Goal: Ask a question

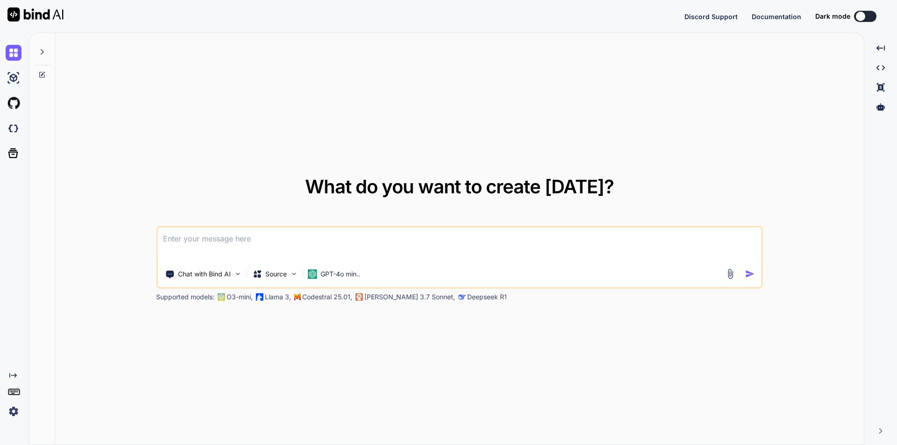
click at [332, 247] on textarea at bounding box center [460, 245] width 604 height 35
type textarea "x"
type textarea "r"
type textarea "x"
type textarea "re"
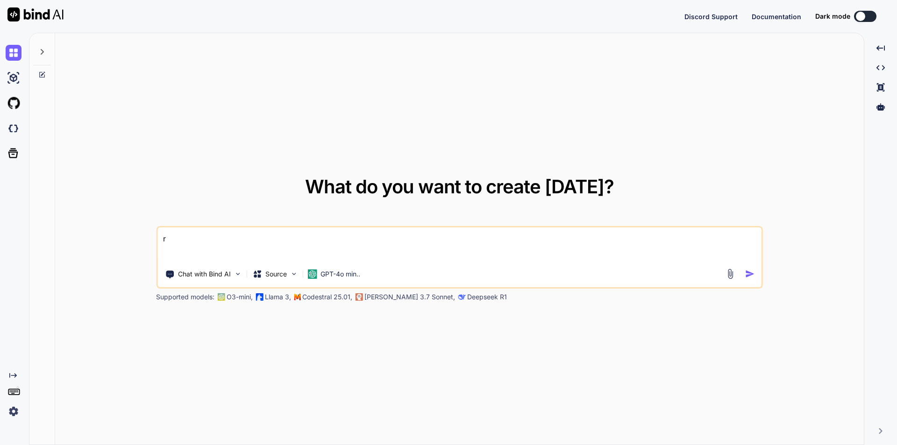
type textarea "x"
type textarea "rem"
type textarea "x"
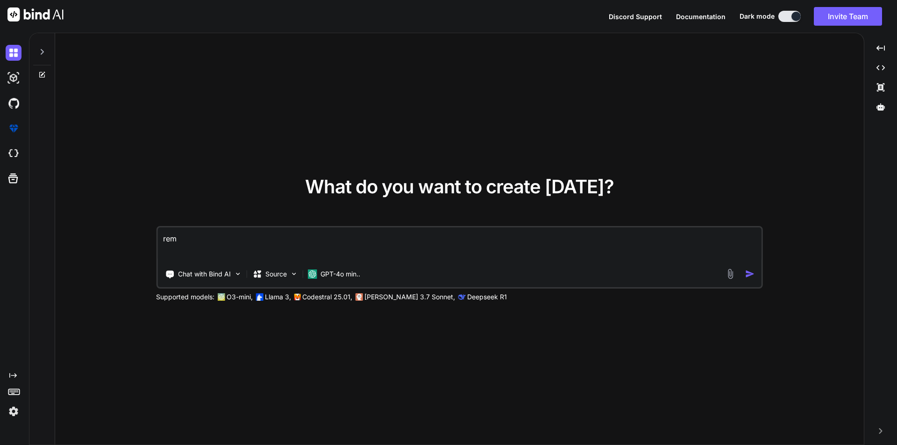
type textarea "remo"
type textarea "x"
type textarea "remov"
type textarea "x"
type textarea "remove"
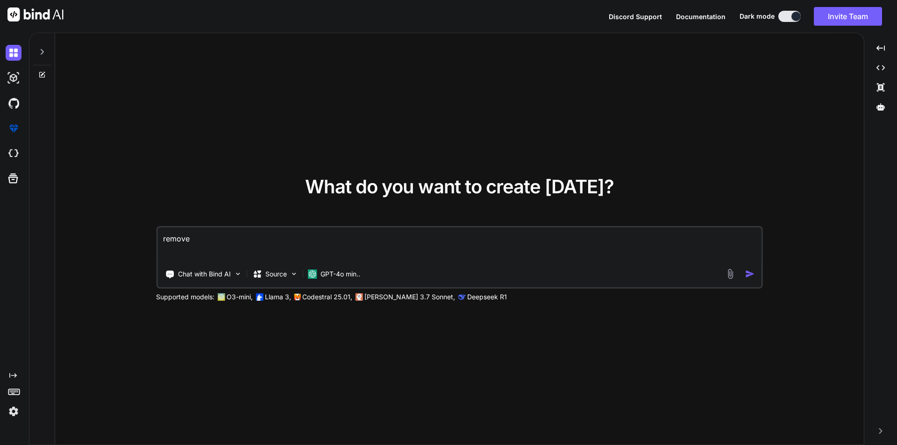
type textarea "x"
type textarea "remove"
type textarea "x"
type textarea "remove u"
type textarea "x"
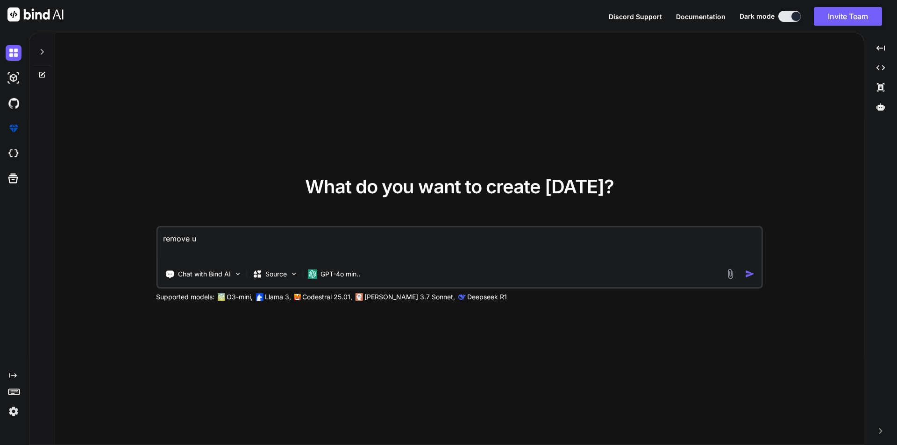
type textarea "remove un"
type textarea "x"
type textarea "remove und"
type textarea "x"
type textarea "remove unde"
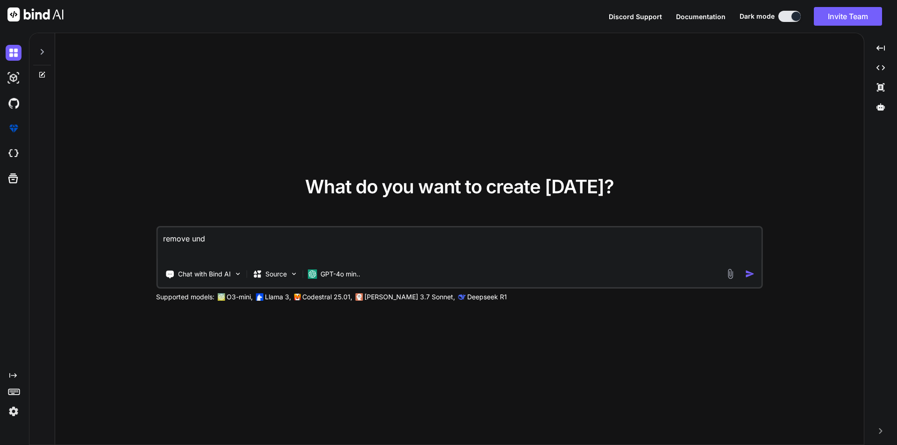
type textarea "x"
type textarea "remove under"
type textarea "x"
type textarea "remove underl"
type textarea "x"
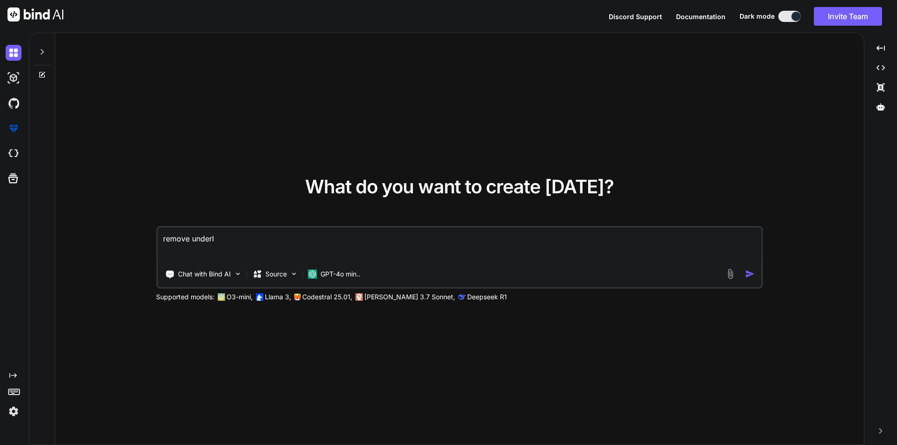
type textarea "remove underli"
type textarea "x"
type textarea "remove underlin"
type textarea "x"
type textarea "remove underline"
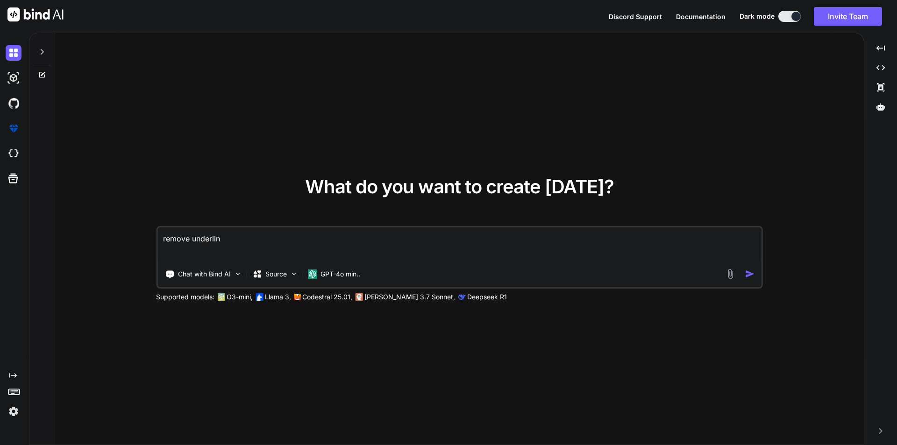
type textarea "x"
type textarea "remove underline"
type textarea "x"
type textarea "remove underline f"
type textarea "x"
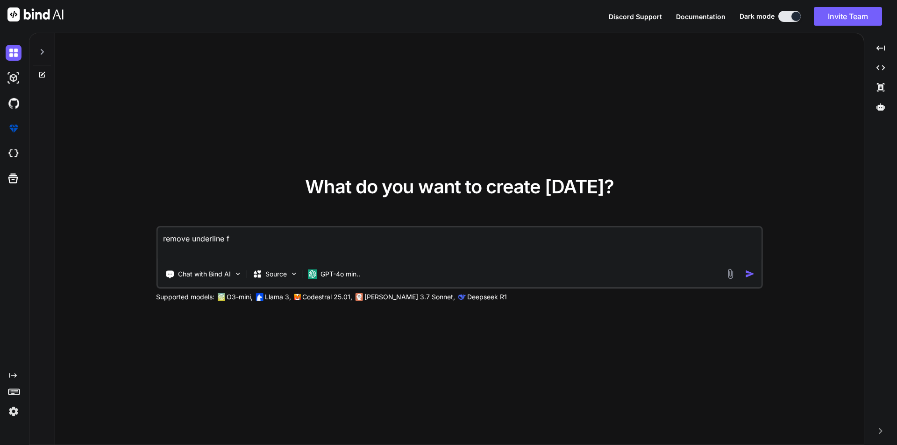
type textarea "remove underline fr"
type textarea "x"
type textarea "remove underline fro"
type textarea "x"
type textarea "remove underline from"
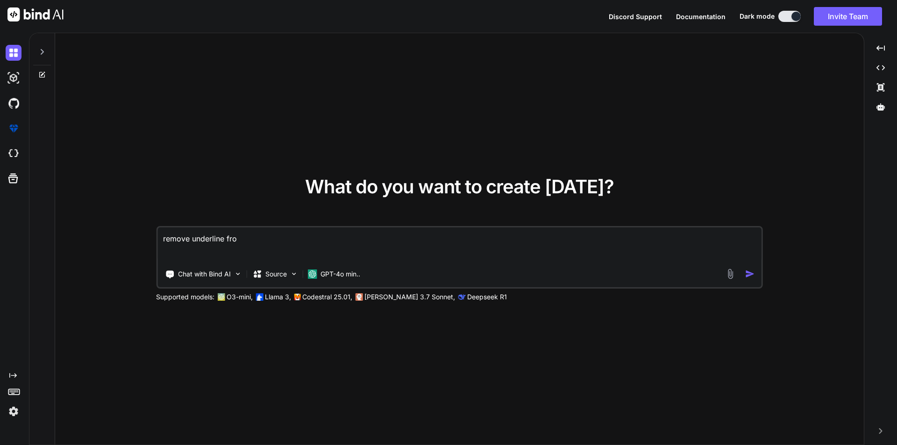
type textarea "x"
type textarea "remove underline from"
type textarea "x"
type textarea "remove underline from a"
type textarea "x"
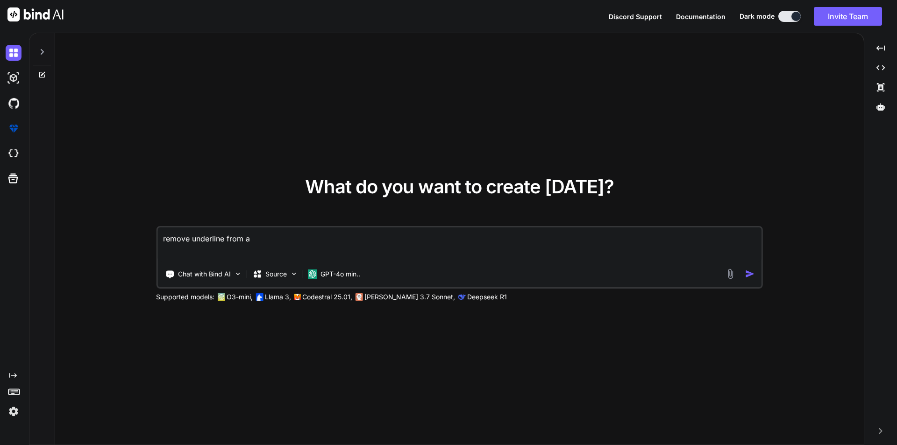
type textarea "remove underline from an"
type textarea "x"
type textarea "remove underline from anc"
type textarea "x"
type textarea "remove underline from anch"
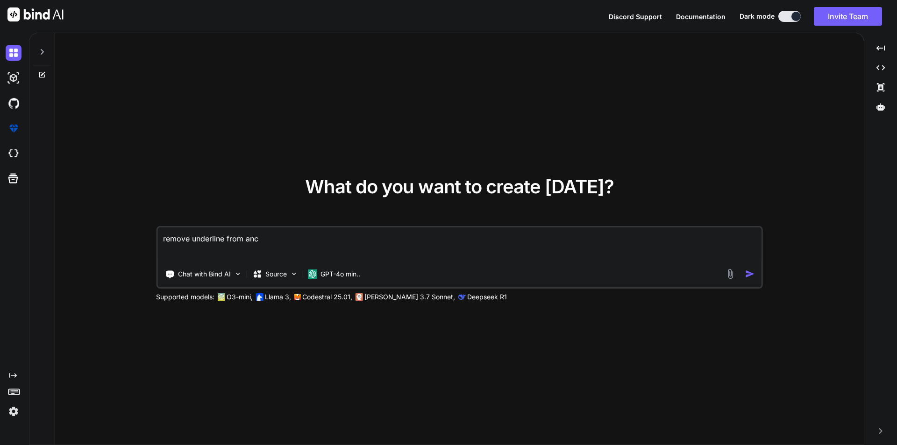
type textarea "x"
type textarea "remove underline from ancho"
type textarea "x"
type textarea "remove underline from anchor"
type textarea "x"
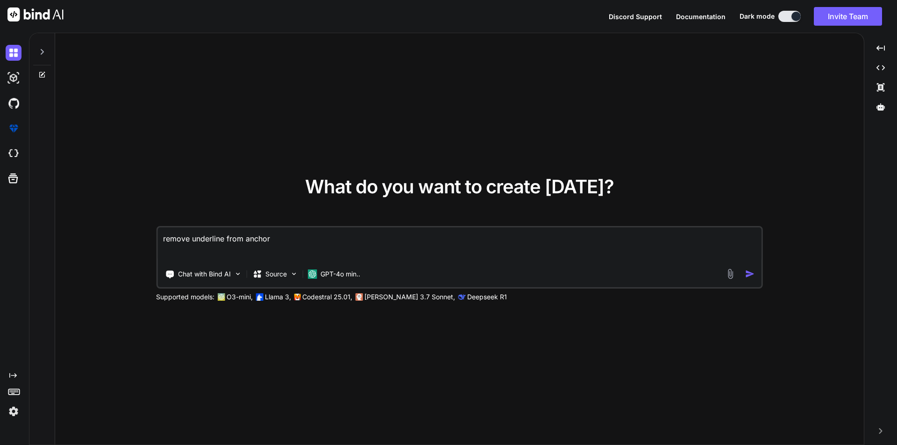
type textarea "remove underline from anchor"
type textarea "x"
type textarea "remove underline from anchor t"
type textarea "x"
type textarea "remove underline from anchor ta"
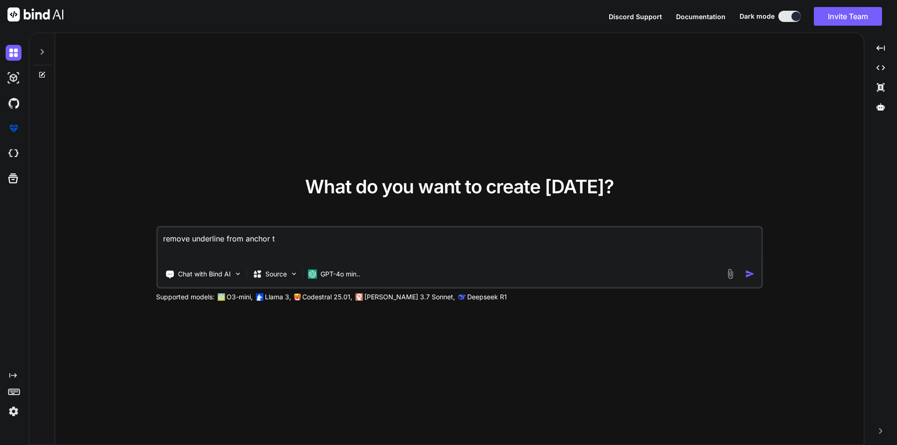
type textarea "x"
type textarea "remove underline from anchor tag"
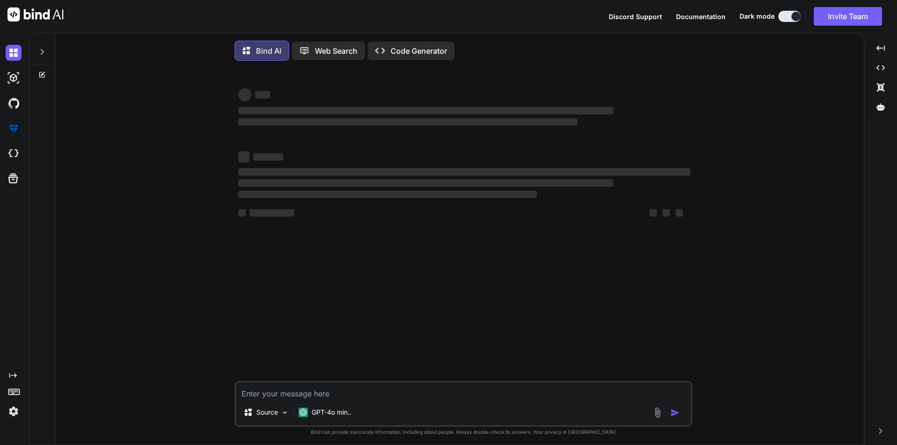
type textarea "x"
